Goal: Task Accomplishment & Management: Use online tool/utility

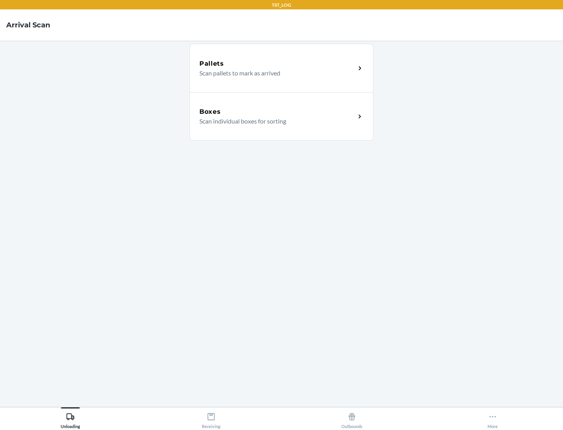
click at [277, 112] on div "Boxes" at bounding box center [277, 111] width 156 height 9
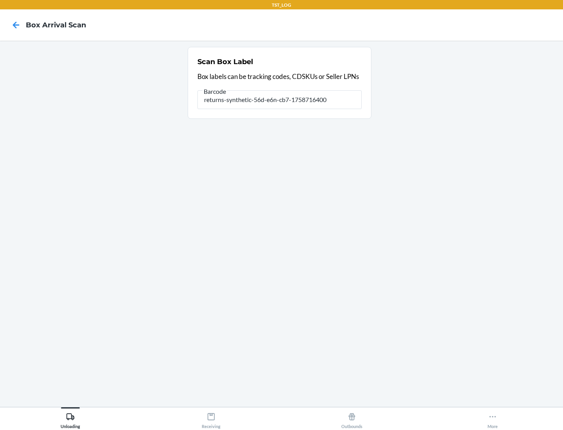
type input "returns-synthetic-56d-e6n-cb7-1758716400"
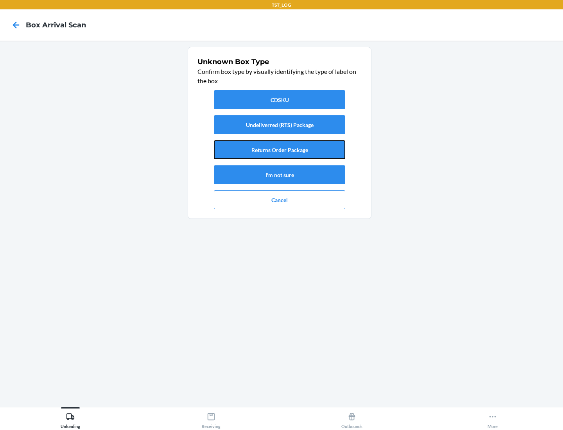
click at [280, 150] on button "Returns Order Package" at bounding box center [279, 149] width 131 height 19
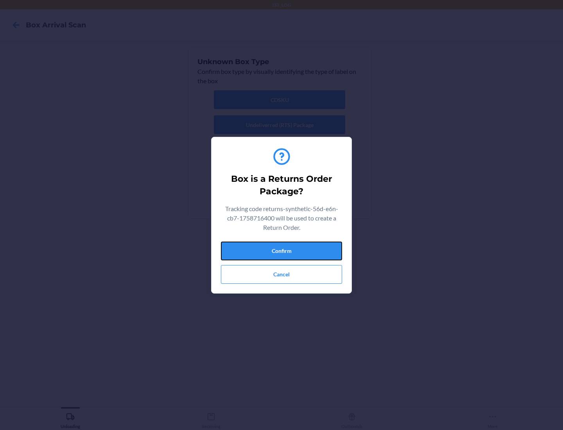
click at [282, 251] on button "Confirm" at bounding box center [281, 251] width 121 height 19
